Goal: Information Seeking & Learning: Learn about a topic

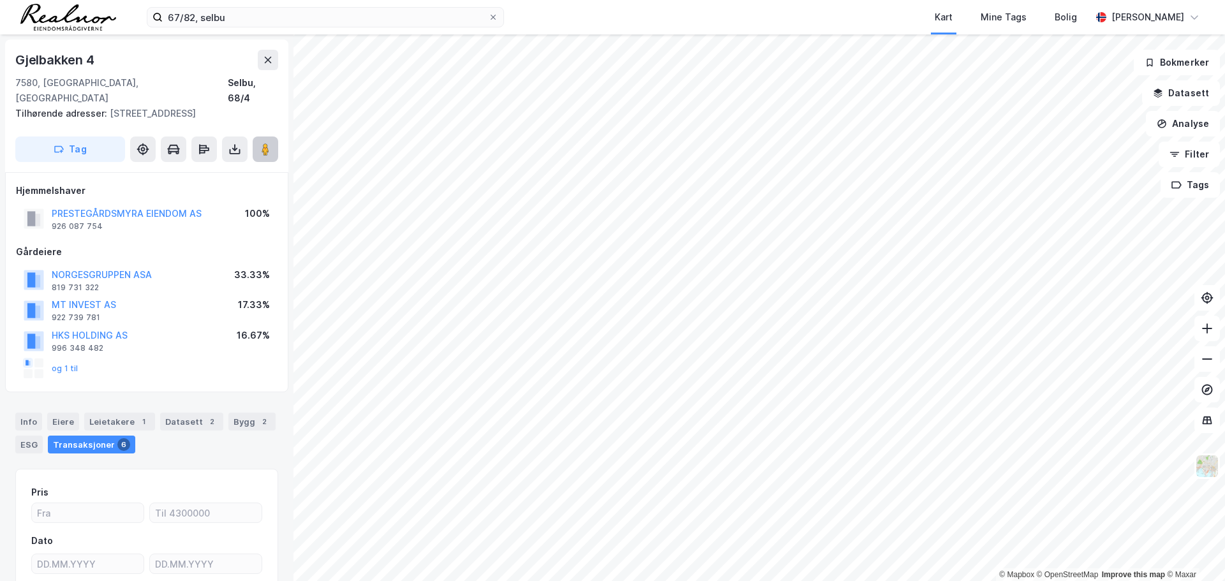
click at [272, 137] on button at bounding box center [266, 150] width 26 height 26
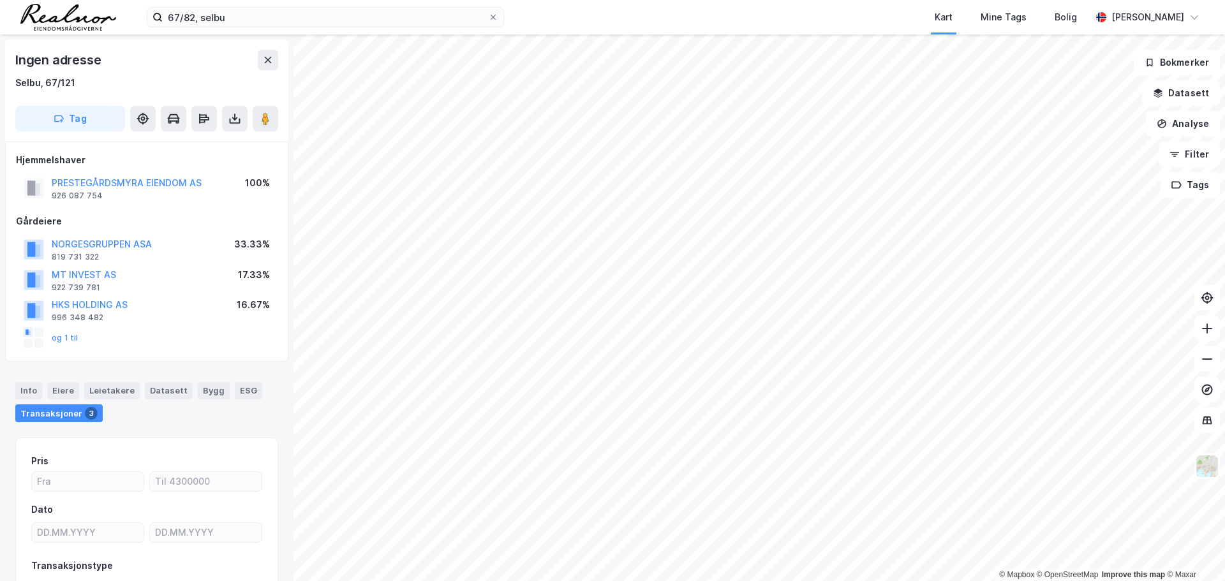
scroll to position [2, 0]
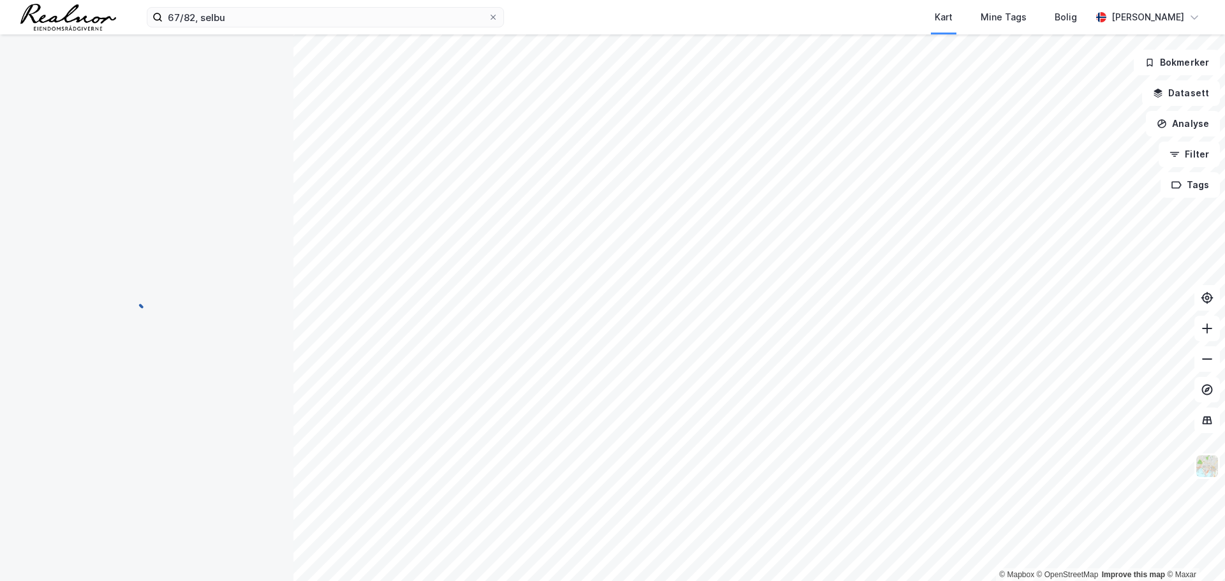
scroll to position [2, 0]
